Goal: Information Seeking & Learning: Learn about a topic

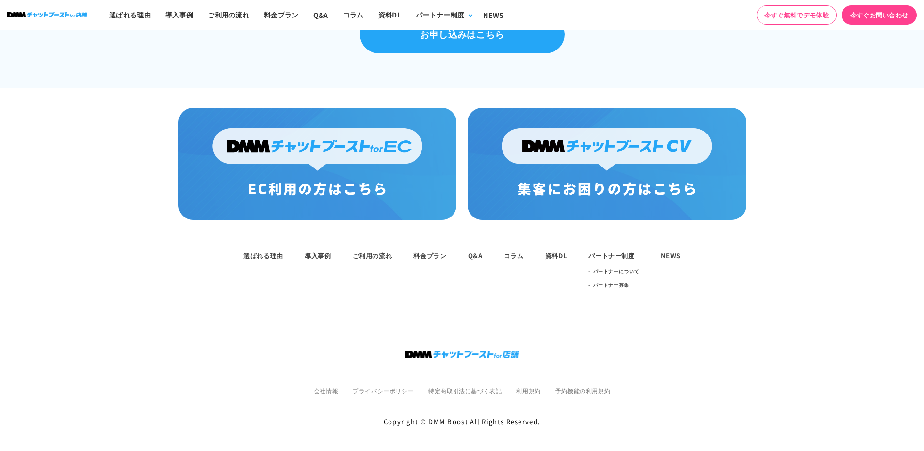
scroll to position [690, 0]
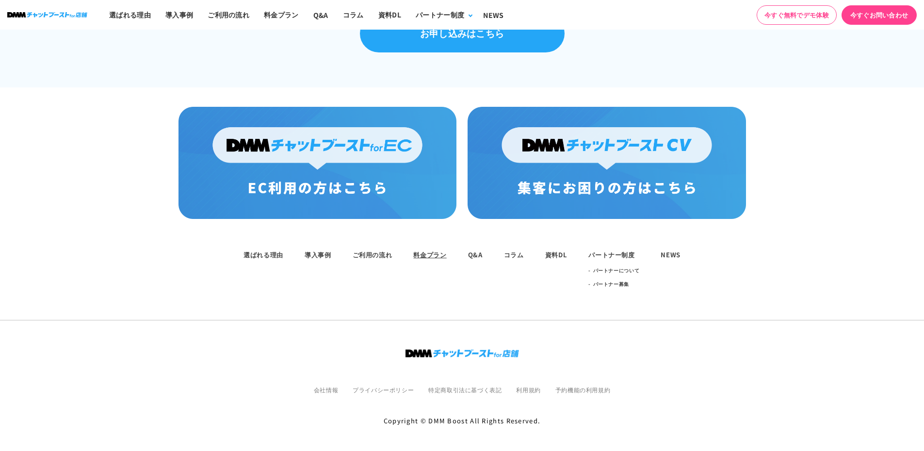
click at [420, 253] on link "料金プラン" at bounding box center [429, 254] width 33 height 9
click at [439, 250] on link "料金プラン" at bounding box center [429, 254] width 33 height 9
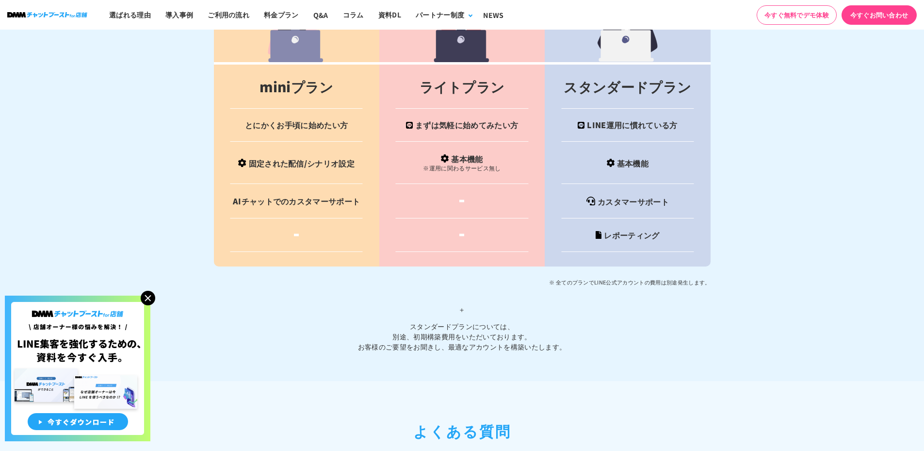
scroll to position [3914, 0]
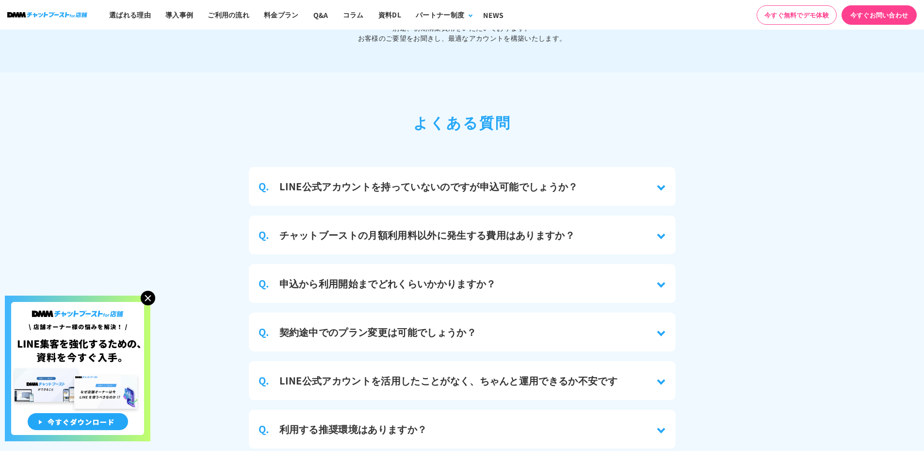
scroll to position [4108, 0]
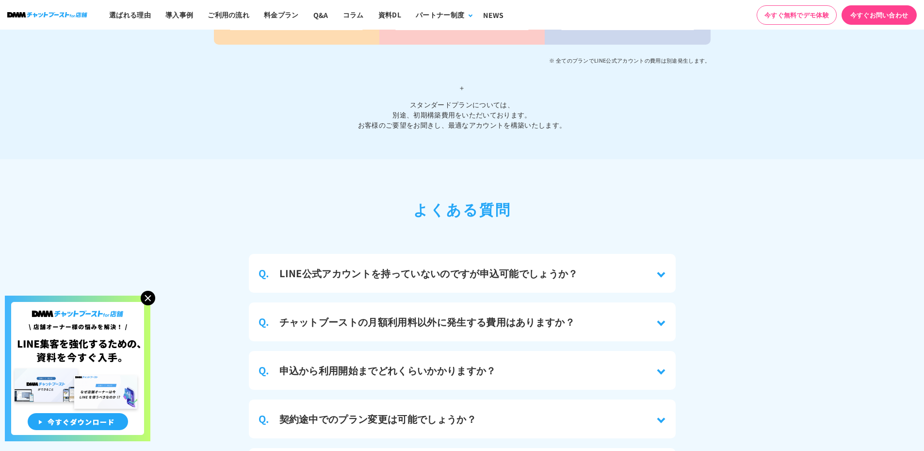
click at [665, 273] on div "Q. LINE公式アカウントを持っていないのですが申込可能でしょうか？" at bounding box center [462, 273] width 427 height 39
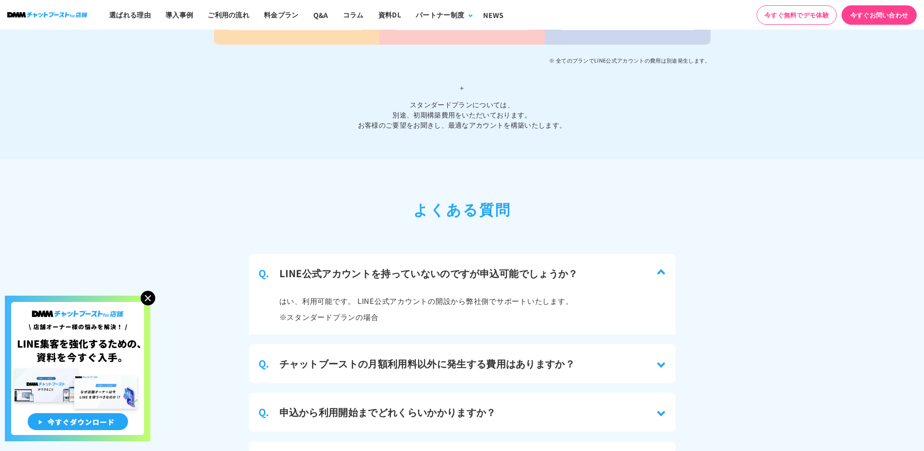
click at [665, 273] on div "Q. LINE公式アカウントを持っていないのですが申込可能でしょうか？" at bounding box center [462, 273] width 427 height 39
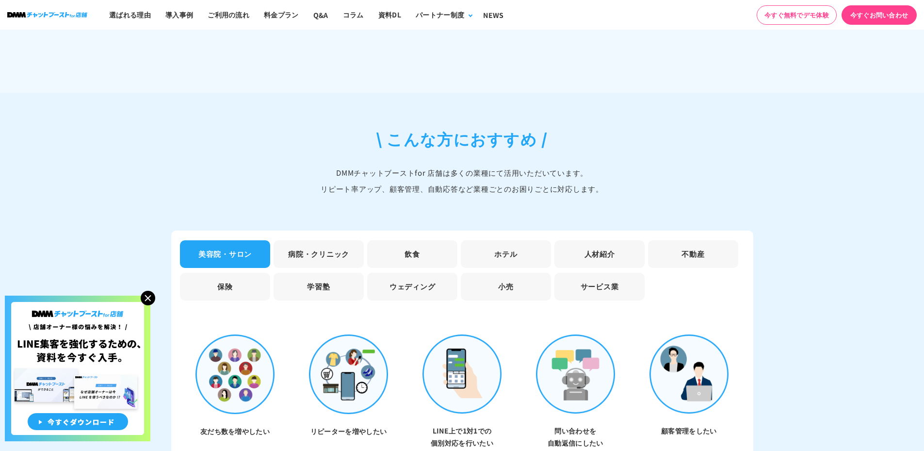
scroll to position [2605, 0]
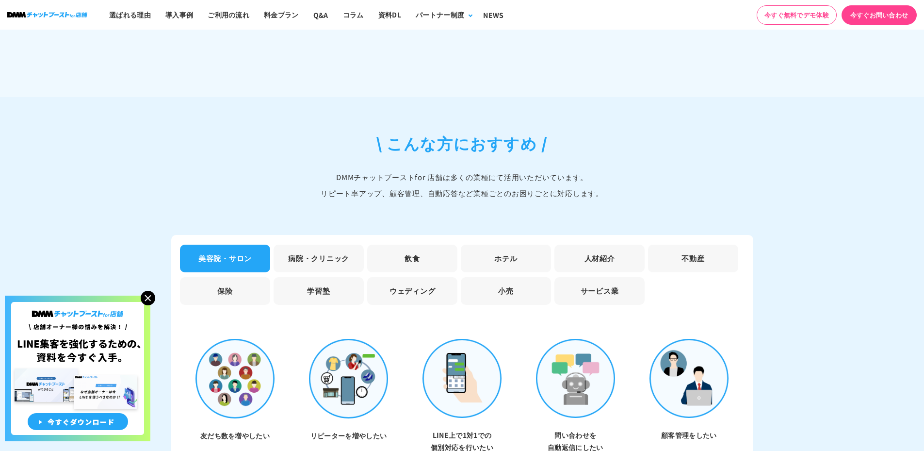
click at [597, 291] on li "サービス業" at bounding box center [599, 291] width 90 height 28
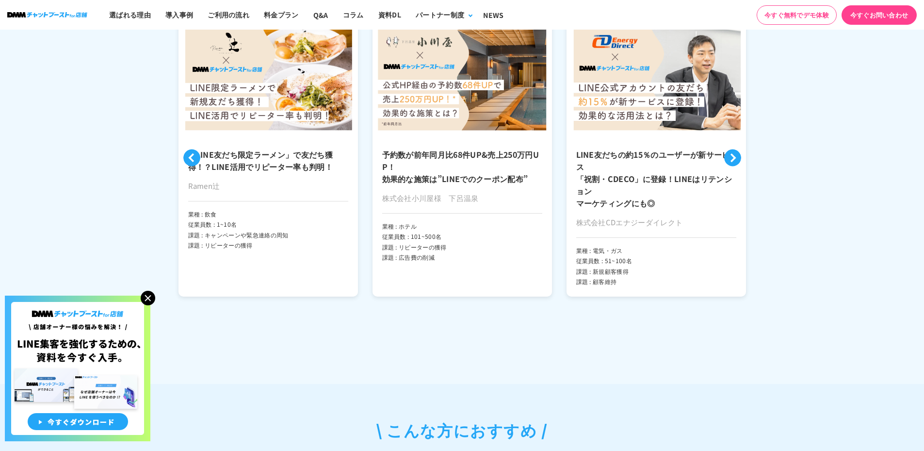
scroll to position [2217, 0]
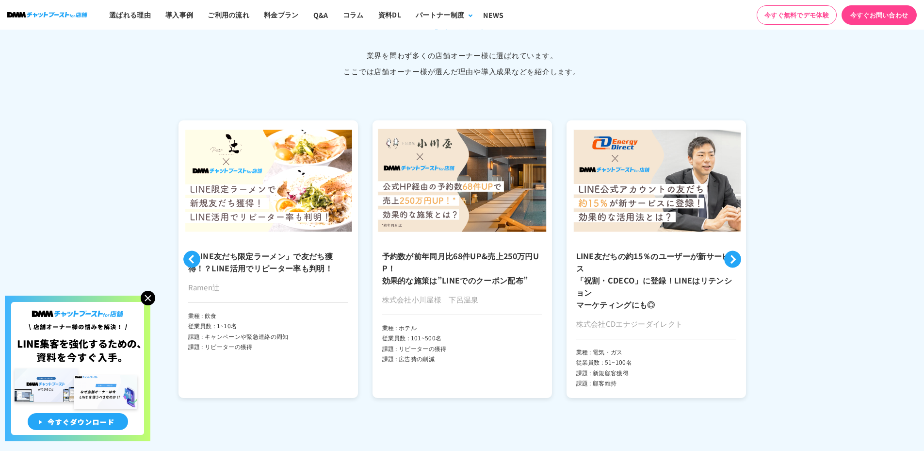
click at [290, 209] on img at bounding box center [267, 180] width 179 height 120
